Goal: Task Accomplishment & Management: Use online tool/utility

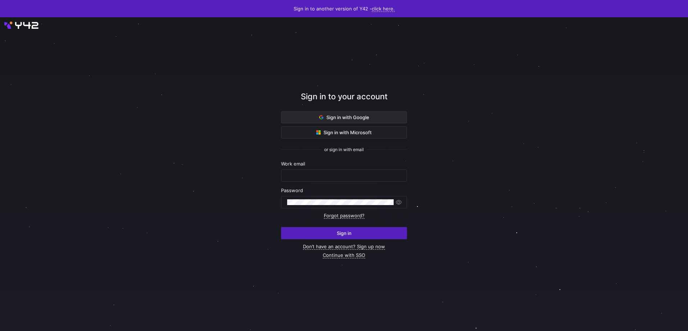
click at [311, 117] on span at bounding box center [343, 118] width 125 height 12
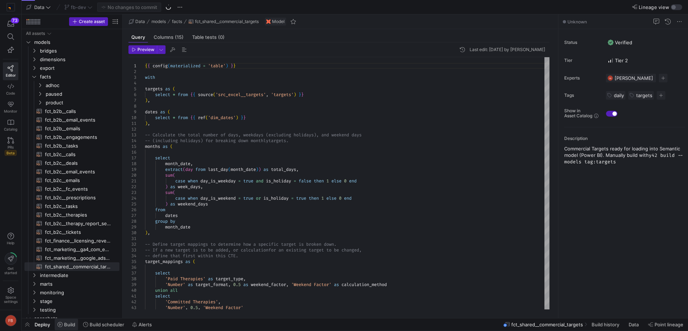
click at [73, 324] on span "Build" at bounding box center [69, 325] width 11 height 6
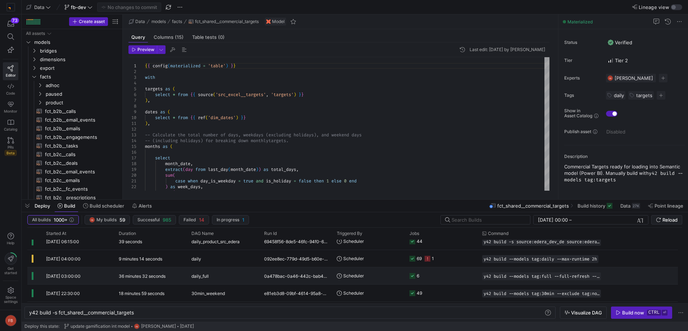
scroll to position [216, 0]
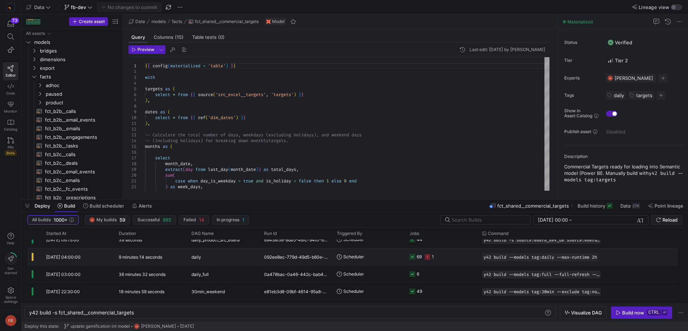
click at [234, 258] on div "daily" at bounding box center [223, 257] width 64 height 17
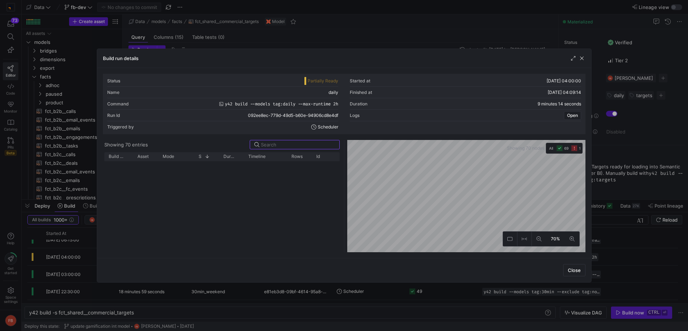
scroll to position [379, 0]
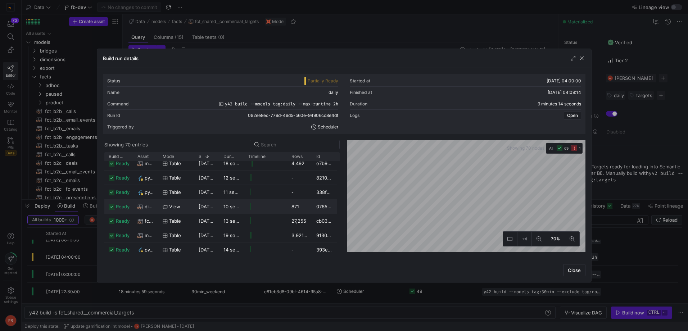
click at [574, 150] on icon "button" at bounding box center [575, 148] width 6 height 6
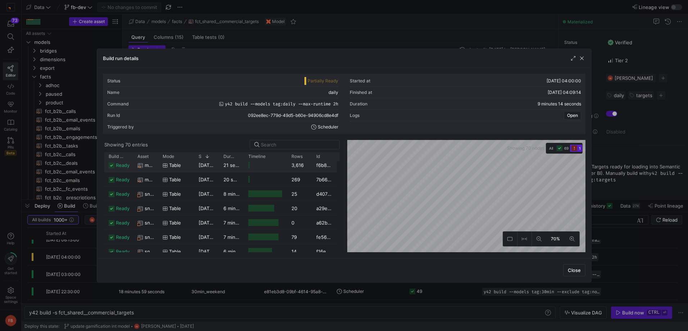
scroll to position [0, 0]
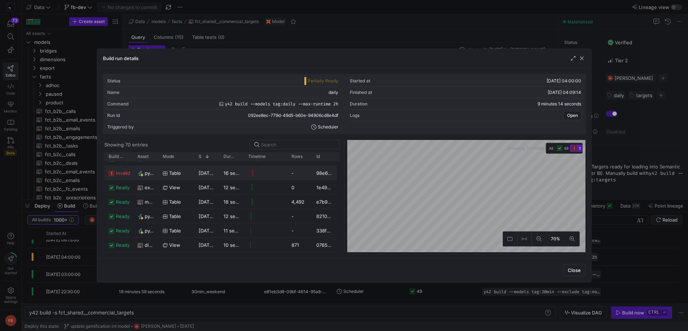
click at [145, 171] on span "py_hs__b2b_double_active" at bounding box center [149, 173] width 9 height 14
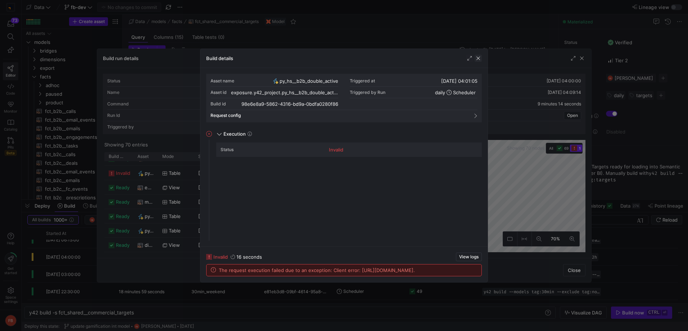
click at [479, 59] on span "button" at bounding box center [478, 58] width 7 height 7
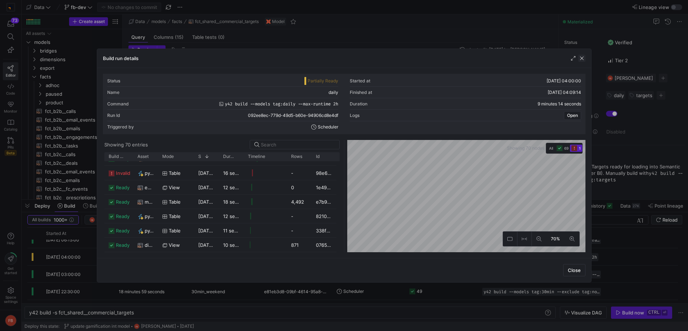
click at [582, 57] on span "button" at bounding box center [581, 58] width 7 height 7
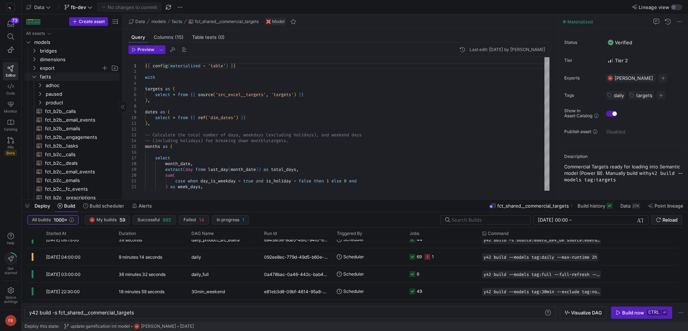
click at [55, 69] on span "export" at bounding box center [70, 68] width 61 height 8
click at [68, 84] on span "models" at bounding box center [73, 85] width 55 height 8
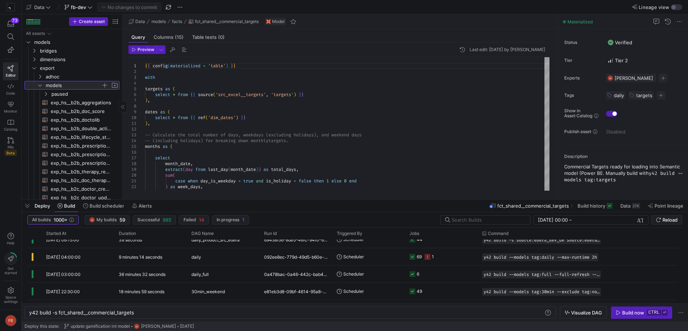
click at [64, 86] on span "models" at bounding box center [73, 85] width 55 height 8
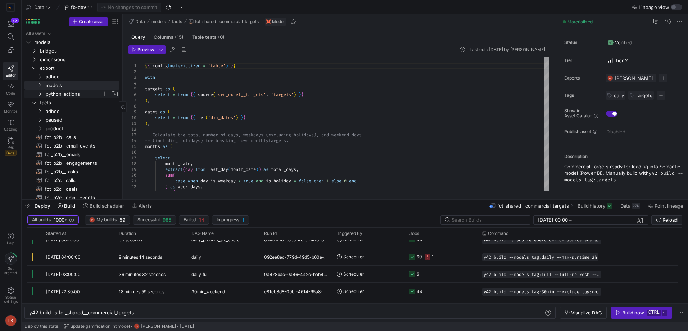
click at [68, 93] on span "python_actions" at bounding box center [73, 94] width 55 height 8
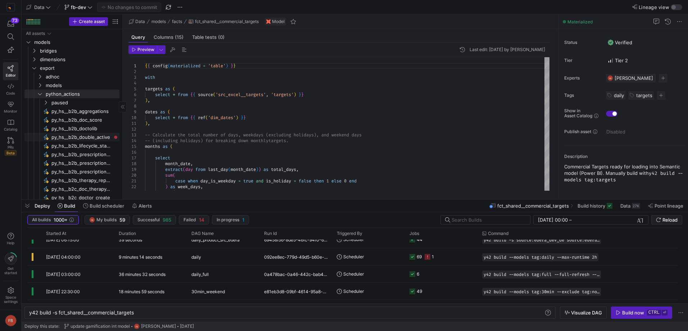
click at [72, 134] on span "py_hs__b2b_double_active​​​​​" at bounding box center [81, 137] width 60 height 8
type textarea "y42 build -s exposure:py_hs__b2b_double_active"
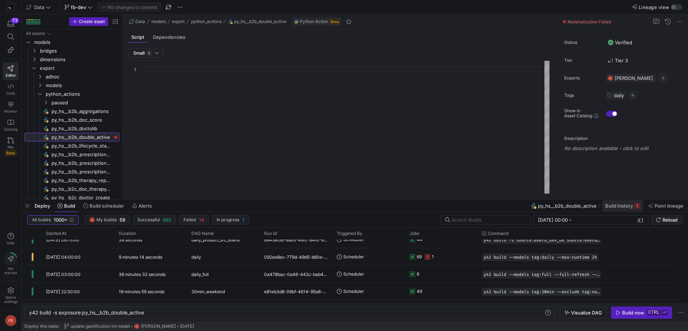
type textarea "import json import pandas as pd import requests from y42.v1.decorators import d…"
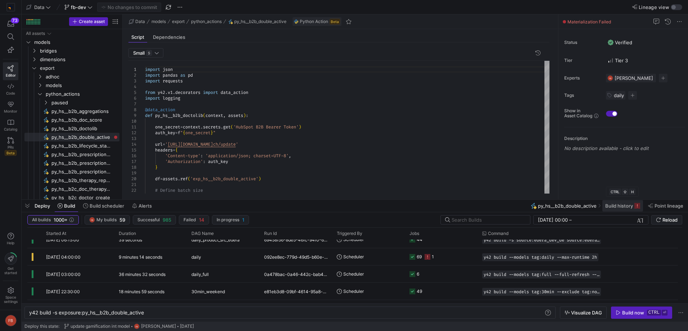
click at [615, 208] on span "Build history" at bounding box center [619, 206] width 28 height 6
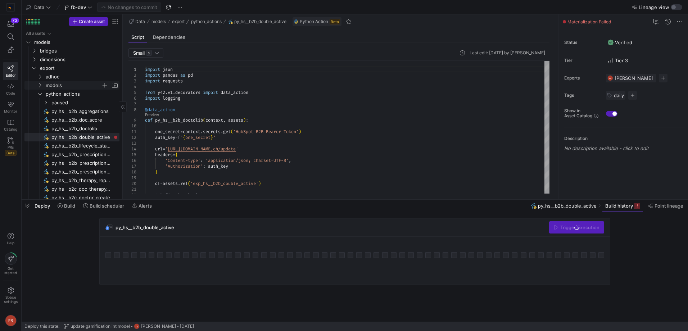
click at [72, 85] on span "models" at bounding box center [73, 85] width 55 height 8
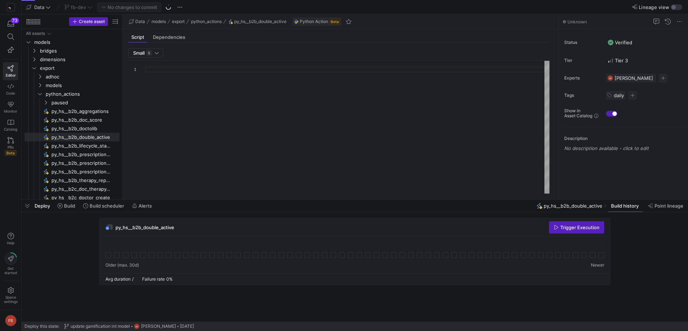
type textarea "import json import pandas as pd import requests from y42.v1.decorators import d…"
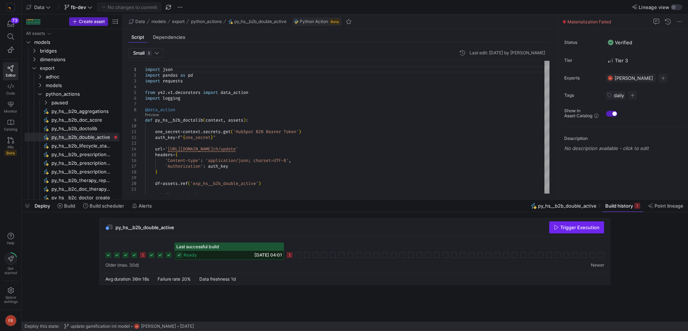
click at [567, 230] on span "Trigger Execution" at bounding box center [579, 228] width 39 height 6
